Goal: Check status: Check status

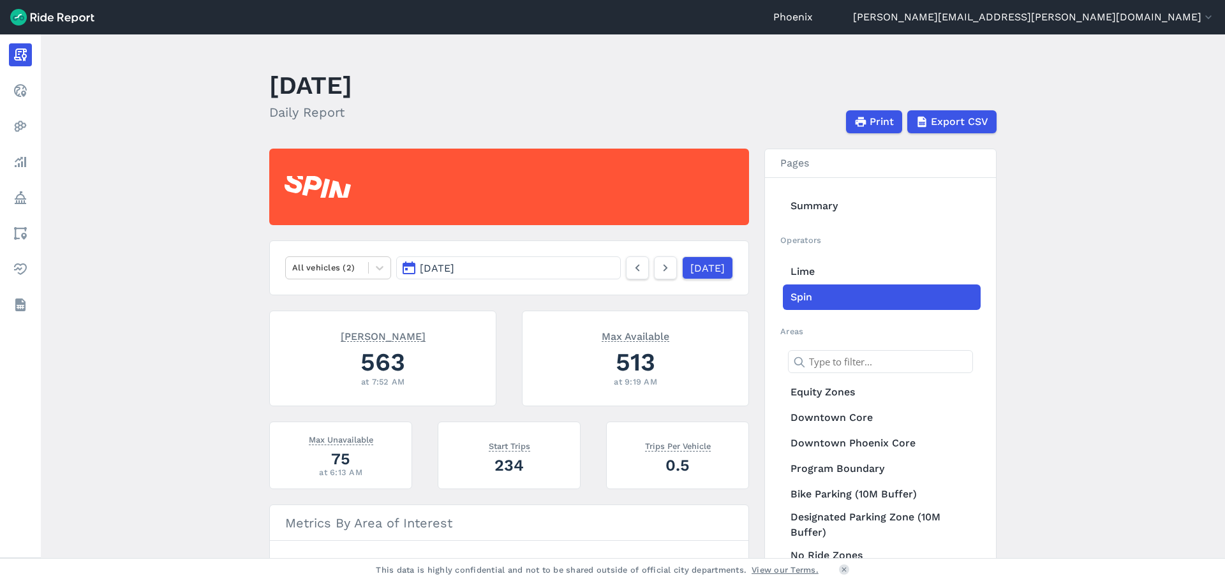
click at [504, 262] on button "[DATE]" at bounding box center [508, 268] width 225 height 23
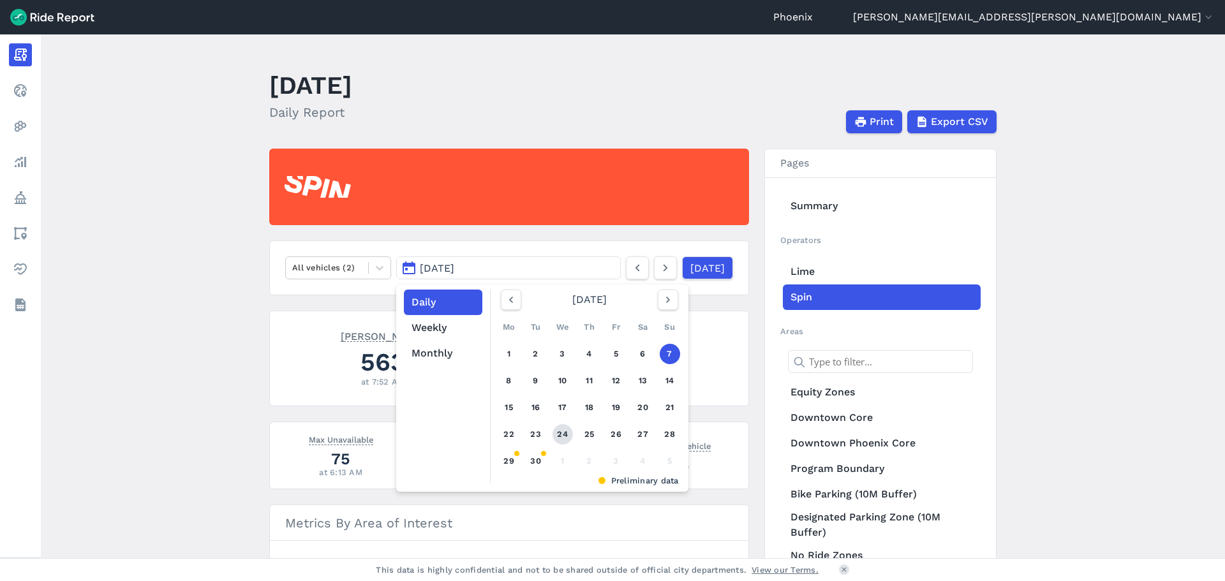
click at [568, 431] on link "24" at bounding box center [563, 434] width 20 height 20
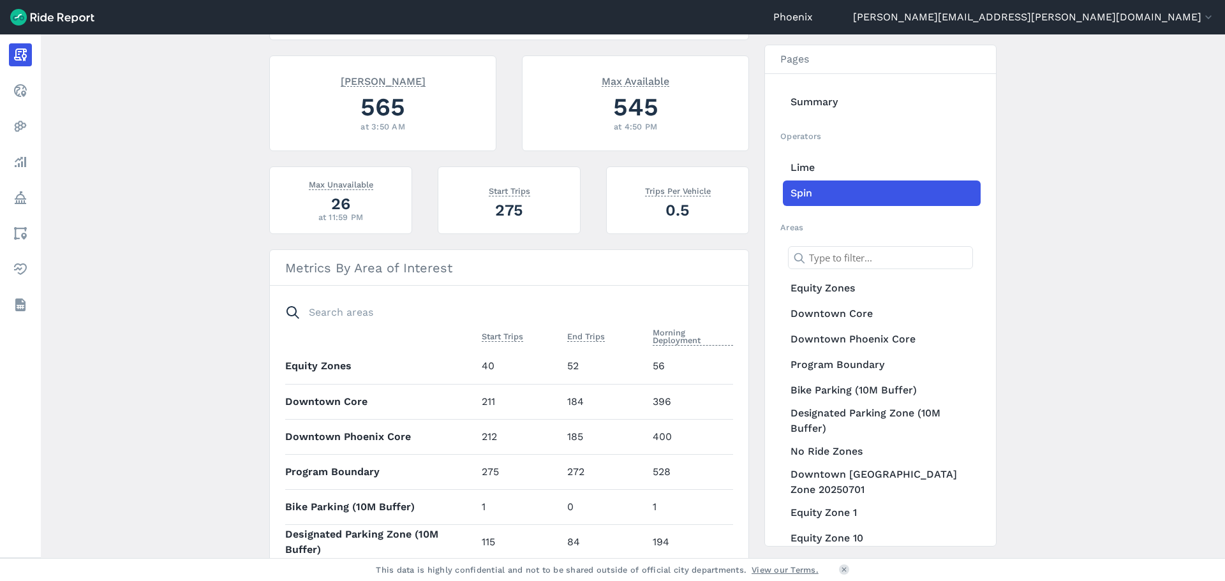
scroll to position [191, 0]
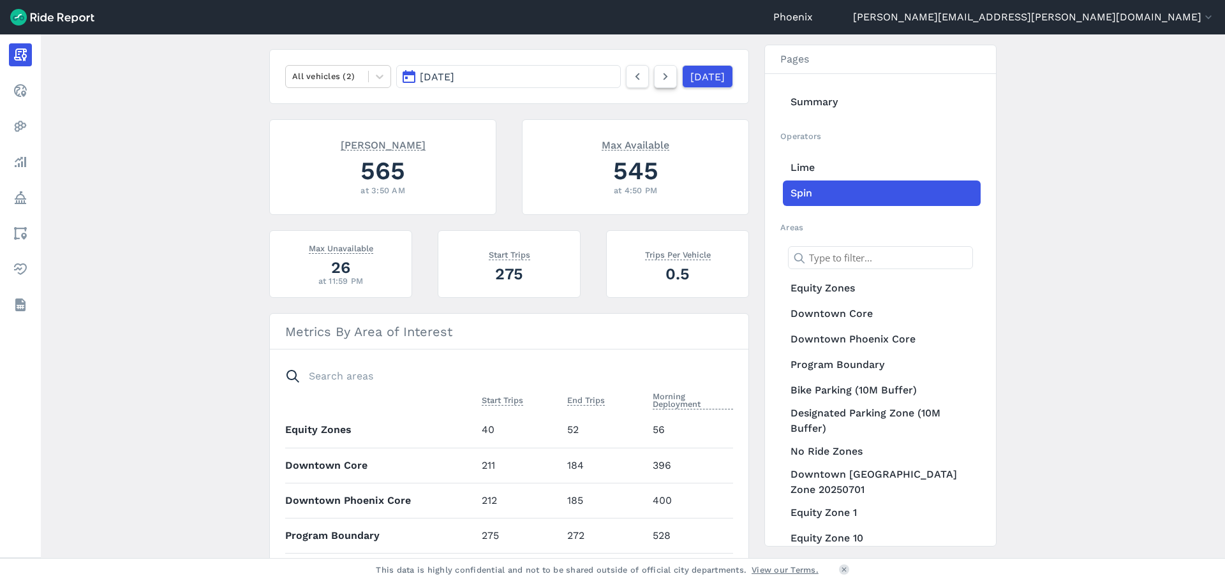
click at [659, 81] on icon at bounding box center [666, 76] width 14 height 15
click at [659, 71] on icon at bounding box center [666, 76] width 14 height 15
click at [659, 75] on icon at bounding box center [666, 76] width 14 height 15
click at [659, 73] on icon at bounding box center [666, 76] width 14 height 15
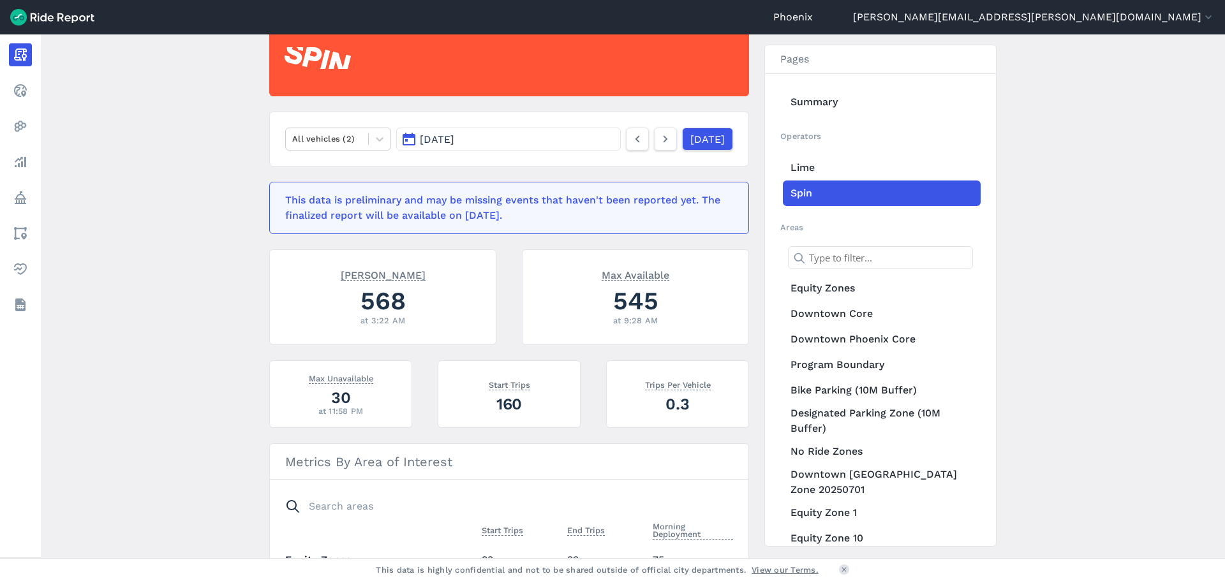
scroll to position [128, 0]
click at [659, 142] on icon at bounding box center [666, 140] width 14 height 15
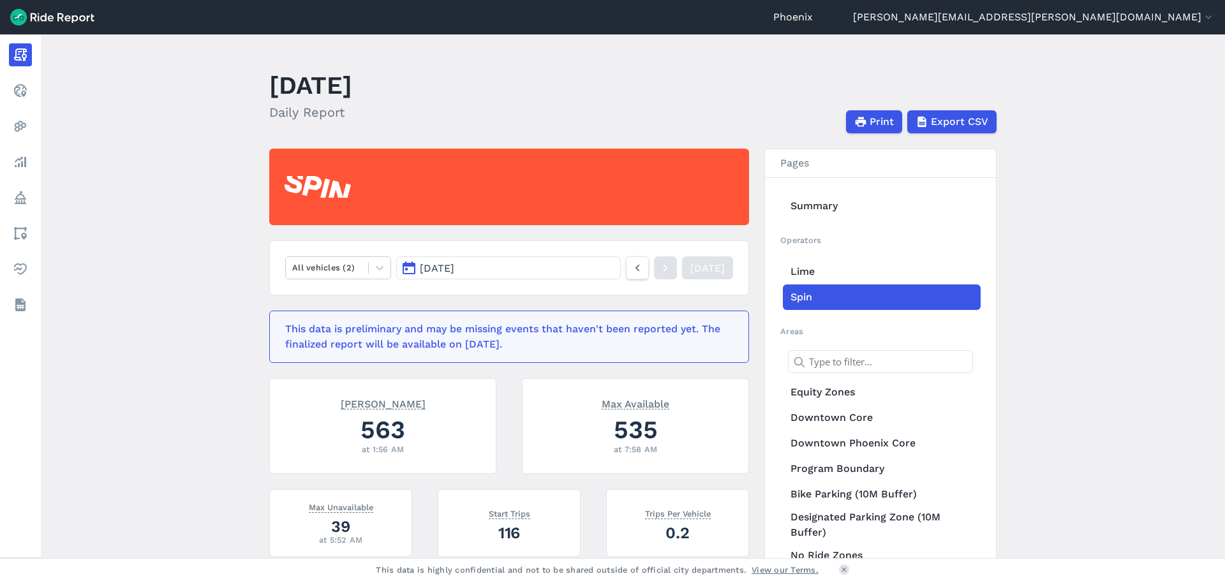
click at [518, 267] on button "[DATE]" at bounding box center [508, 268] width 225 height 23
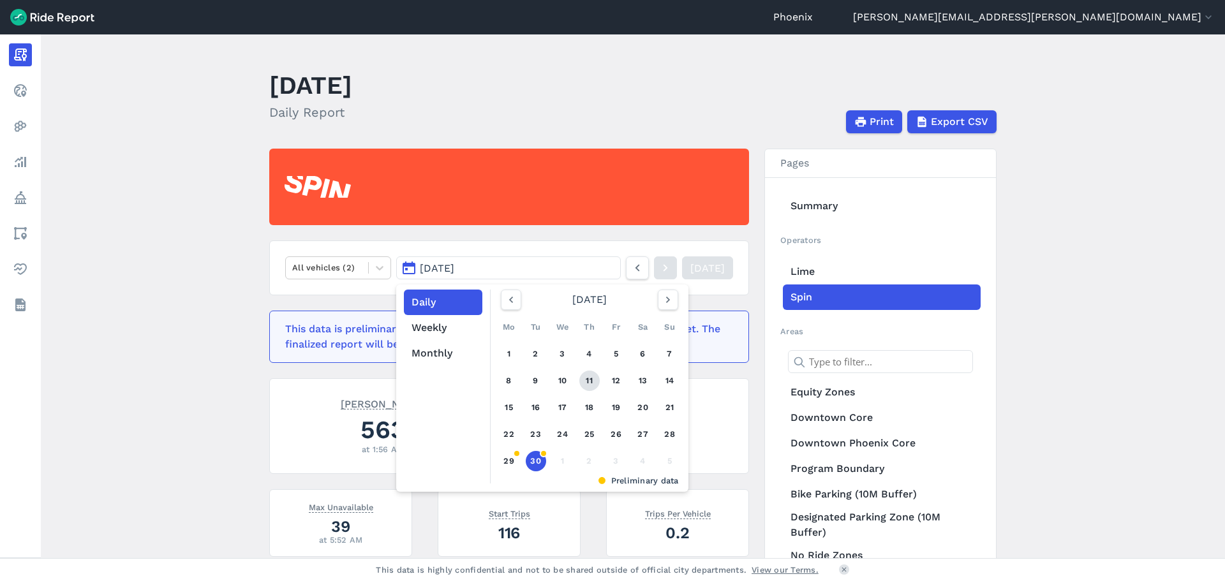
click at [587, 384] on link "11" at bounding box center [590, 381] width 20 height 20
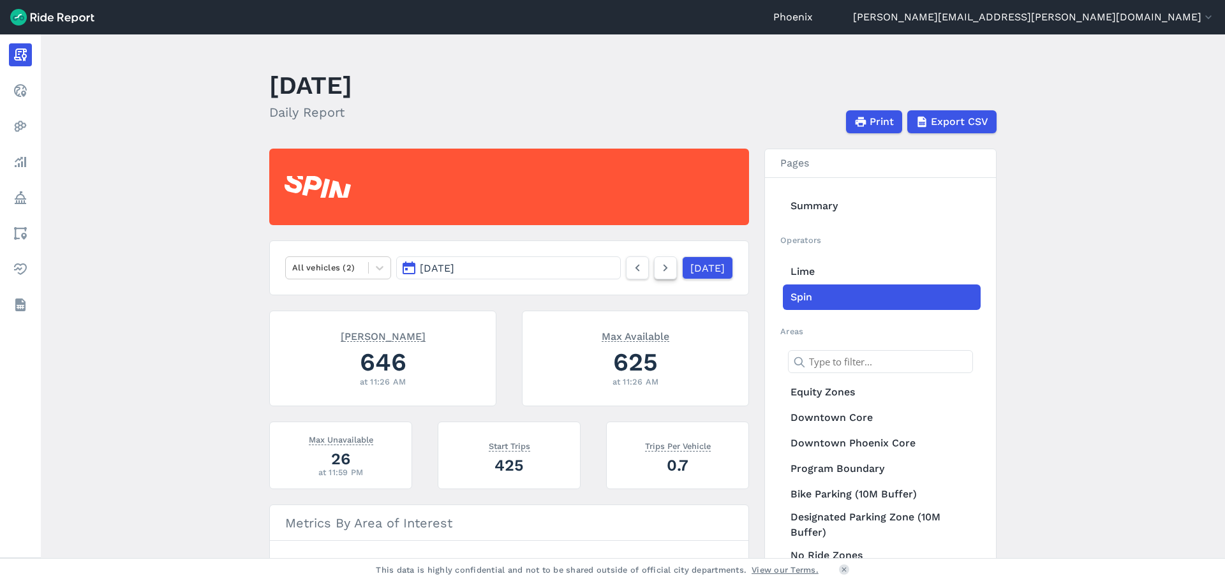
click at [659, 274] on icon at bounding box center [666, 267] width 14 height 15
click at [659, 267] on icon at bounding box center [666, 267] width 14 height 15
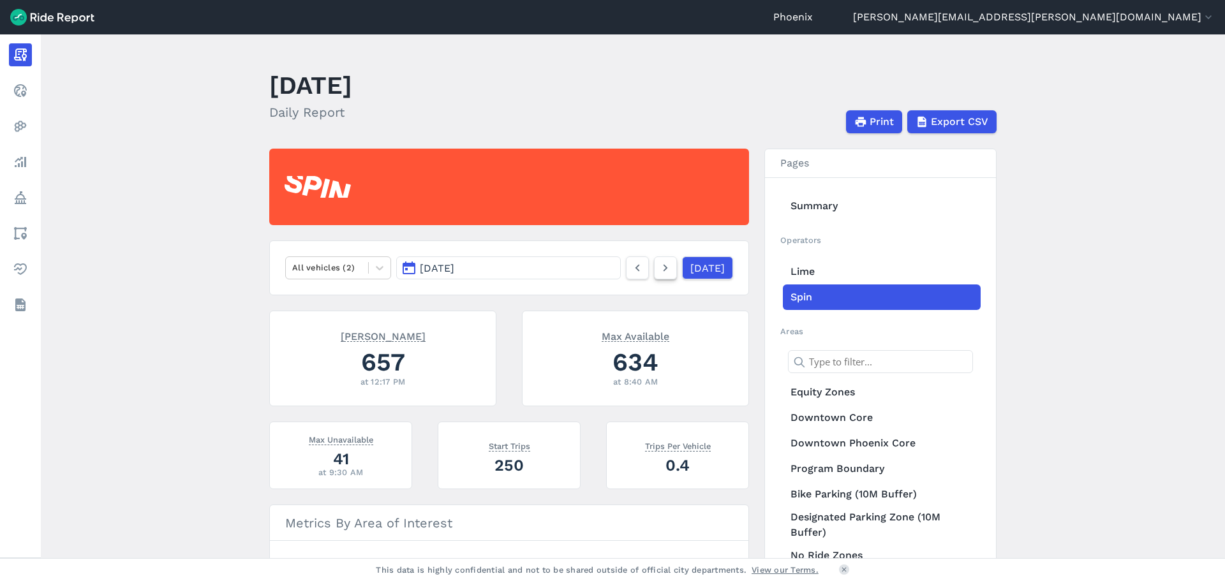
click at [659, 267] on icon at bounding box center [666, 267] width 14 height 15
